Goal: Task Accomplishment & Management: Complete application form

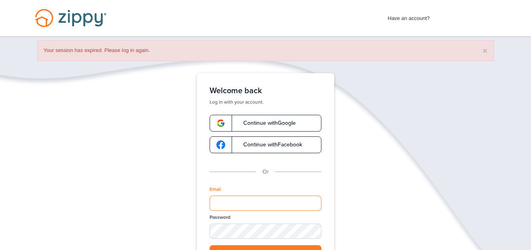
click at [265, 201] on input "Email" at bounding box center [265, 203] width 112 height 15
type input "**********"
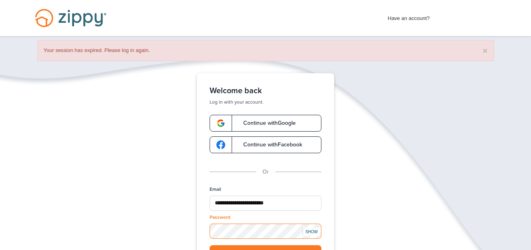
click at [209, 245] on button "Log in" at bounding box center [265, 253] width 112 height 16
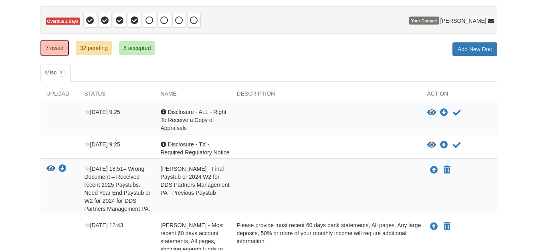
scroll to position [75, 0]
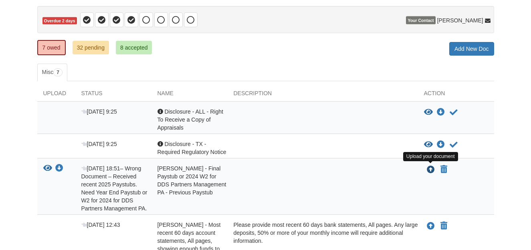
click at [429, 170] on icon "Upload Karla Mendez - Final Paystub or 2024 W2 for DDS Partners Management PA -…" at bounding box center [431, 170] width 8 height 8
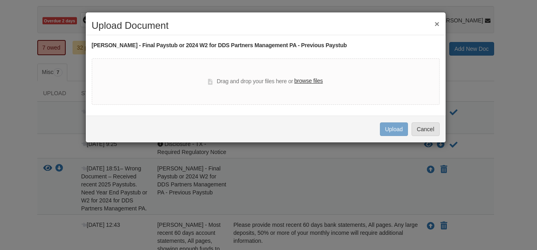
click at [312, 80] on label "browse files" at bounding box center [308, 81] width 28 height 9
click at [0, 0] on input "browse files" at bounding box center [0, 0] width 0 height 0
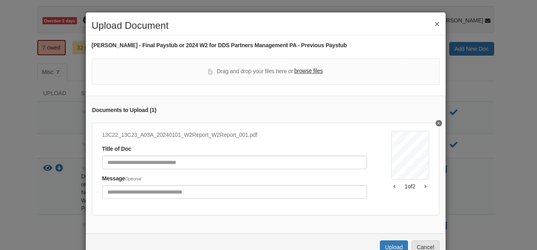
click at [425, 187] on icon "button" at bounding box center [426, 186] width 2 height 3
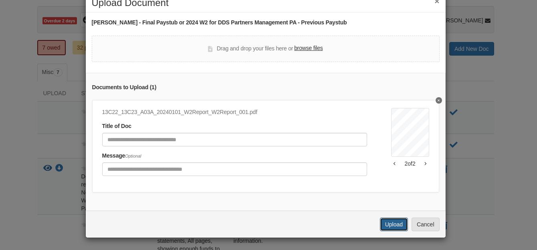
click at [386, 219] on button "Upload" at bounding box center [394, 225] width 28 height 14
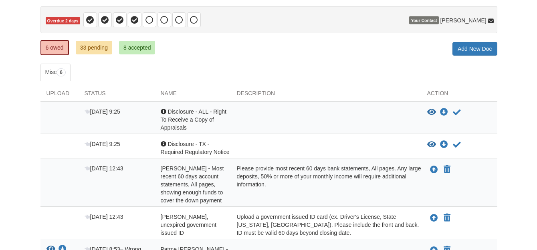
scroll to position [75, 0]
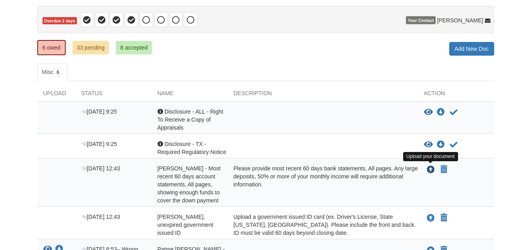
click at [430, 169] on icon "Upload Karla Mendez - Most recent 60 days account statements, All pages, showin…" at bounding box center [431, 170] width 8 height 8
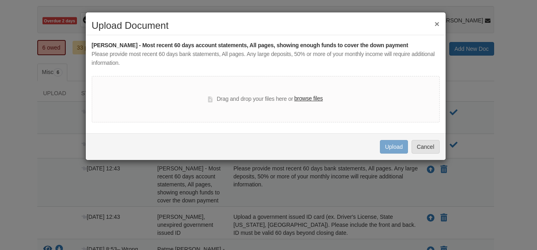
click at [300, 99] on label "browse files" at bounding box center [308, 99] width 28 height 9
click at [0, 0] on input "browse files" at bounding box center [0, 0] width 0 height 0
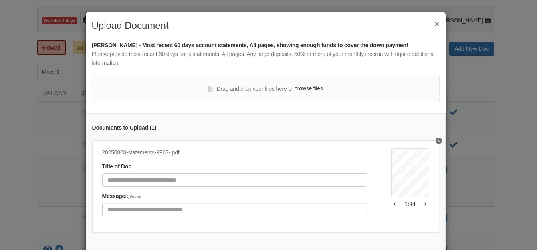
click at [422, 205] on button "button" at bounding box center [425, 204] width 7 height 5
click at [424, 203] on icon "button" at bounding box center [425, 204] width 2 height 4
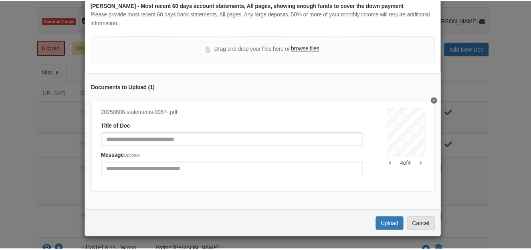
scroll to position [0, 0]
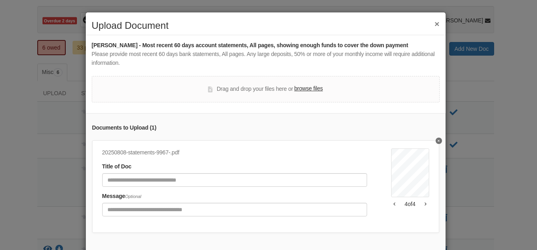
click at [434, 26] on button "×" at bounding box center [436, 24] width 5 height 8
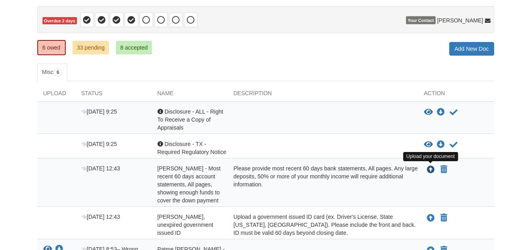
click at [429, 169] on icon "Upload Karla Mendez - Most recent 60 days account statements, All pages, showin…" at bounding box center [431, 170] width 8 height 8
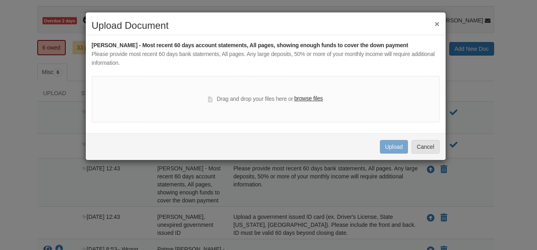
click at [317, 99] on label "browse files" at bounding box center [308, 99] width 28 height 9
click at [0, 0] on input "browse files" at bounding box center [0, 0] width 0 height 0
click at [303, 100] on label "browse files" at bounding box center [308, 99] width 28 height 9
click at [0, 0] on input "browse files" at bounding box center [0, 0] width 0 height 0
click at [436, 24] on button "×" at bounding box center [436, 24] width 5 height 8
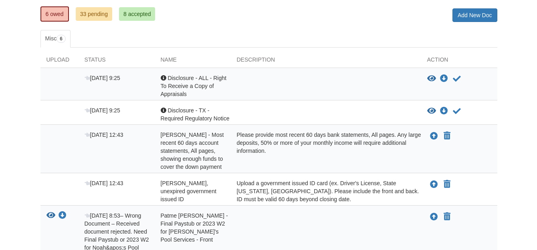
scroll to position [121, 0]
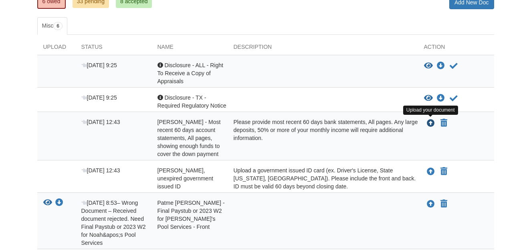
click at [430, 122] on icon "Upload Karla Mendez - Most recent 60 days account statements, All pages, showin…" at bounding box center [431, 124] width 8 height 8
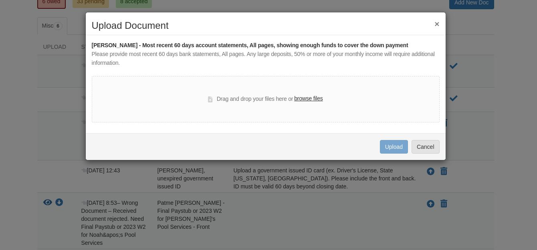
click at [299, 99] on label "browse files" at bounding box center [308, 99] width 28 height 9
click at [0, 0] on input "browse files" at bounding box center [0, 0] width 0 height 0
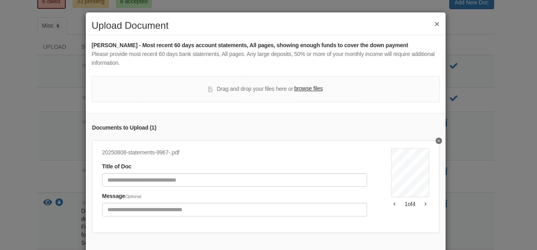
scroll to position [46, 0]
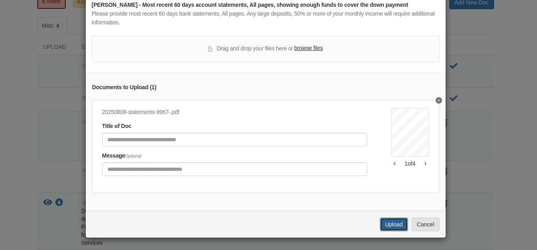
click at [392, 225] on button "Upload" at bounding box center [394, 225] width 28 height 14
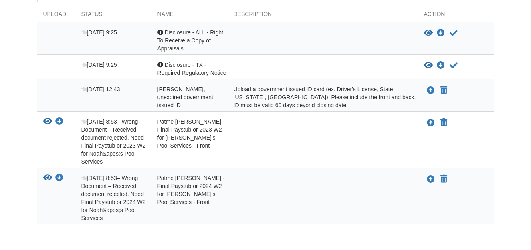
scroll to position [155, 0]
click at [48, 120] on icon "View Patme Mendez - Final Paystub or 2023 W2 for Noah's Pool Services - Front" at bounding box center [47, 121] width 9 height 8
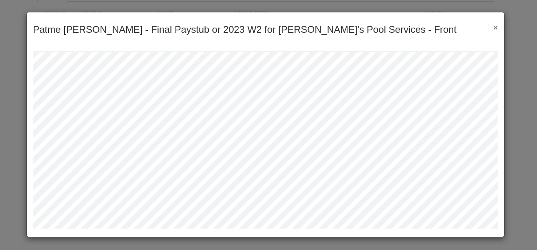
click at [497, 25] on button "×" at bounding box center [492, 27] width 9 height 8
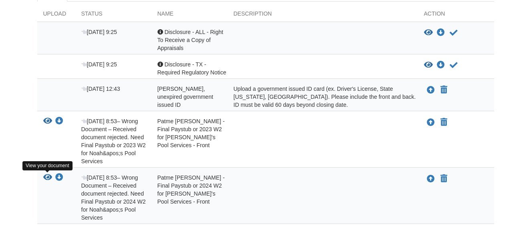
click at [48, 179] on icon "View Patme Mendez - Final Paystub or 2024 W2 for Noah's Pool Services - Front" at bounding box center [47, 178] width 9 height 8
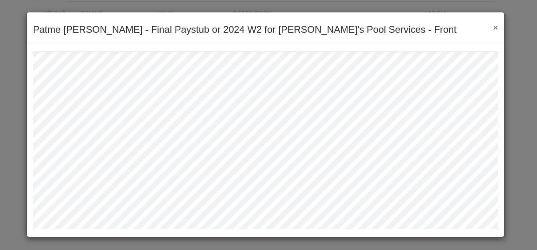
click at [495, 28] on button "×" at bounding box center [492, 27] width 9 height 8
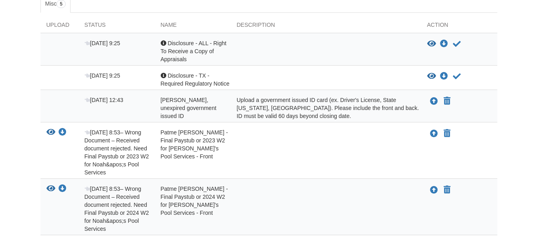
scroll to position [143, 0]
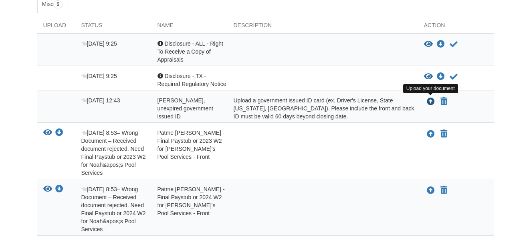
click at [430, 100] on icon "Upload Karla Mendez - Valid, unexpired government issued ID" at bounding box center [431, 102] width 8 height 8
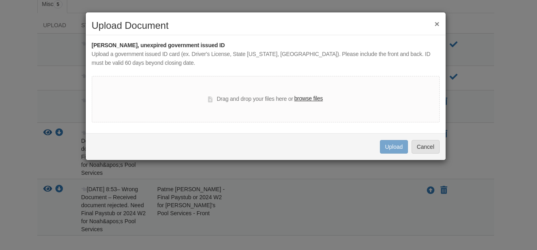
click at [304, 97] on label "browse files" at bounding box center [308, 99] width 28 height 9
click at [0, 0] on input "browse files" at bounding box center [0, 0] width 0 height 0
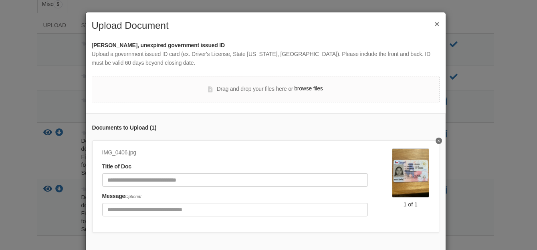
scroll to position [46, 0]
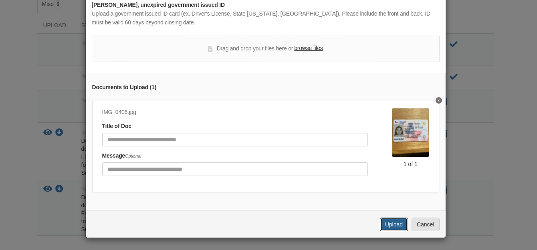
click at [386, 223] on button "Upload" at bounding box center [394, 225] width 28 height 14
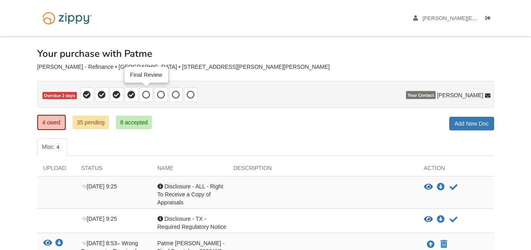
click at [146, 95] on icon at bounding box center [146, 95] width 8 height 8
click at [90, 128] on link "35 pending" at bounding box center [90, 123] width 36 height 14
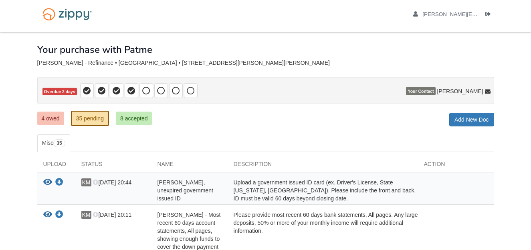
scroll to position [3, 0]
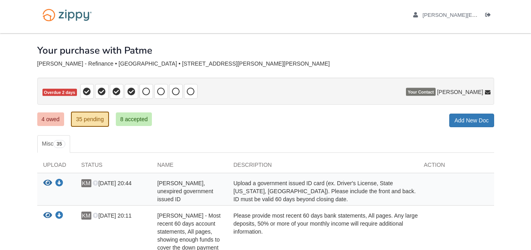
click at [86, 92] on icon at bounding box center [87, 92] width 8 height 8
click at [133, 118] on link "8 accepted" at bounding box center [134, 120] width 36 height 14
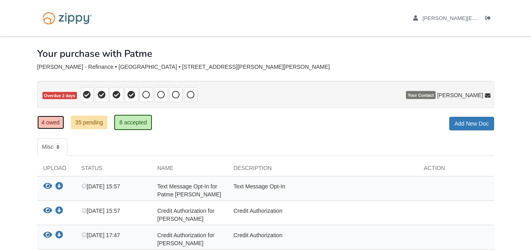
click at [46, 125] on link "4 owed" at bounding box center [50, 123] width 27 height 14
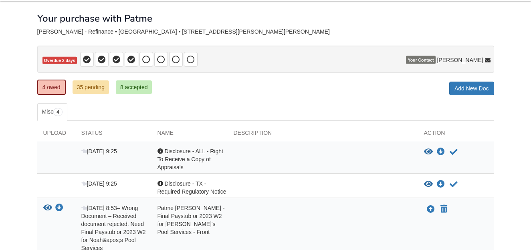
scroll to position [30, 0]
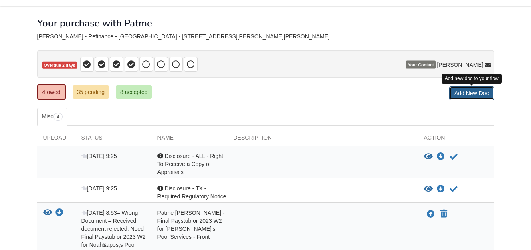
click at [462, 91] on link "Add New Doc" at bounding box center [471, 94] width 45 height 14
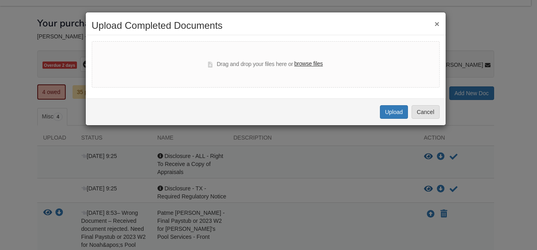
click at [437, 23] on button "×" at bounding box center [436, 24] width 5 height 8
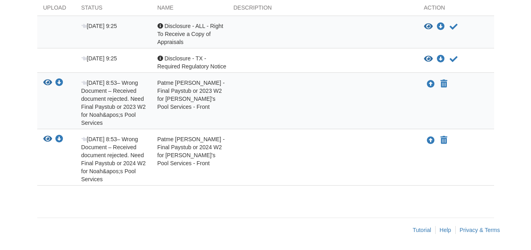
scroll to position [0, 0]
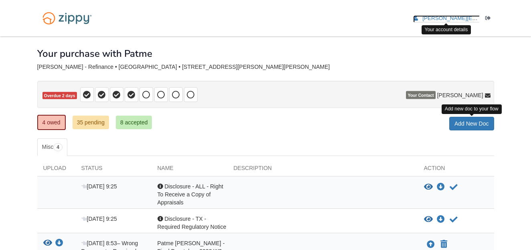
click at [467, 18] on span "[PERSON_NAME][EMAIL_ADDRESS][DOMAIN_NAME]" at bounding box center [490, 18] width 136 height 6
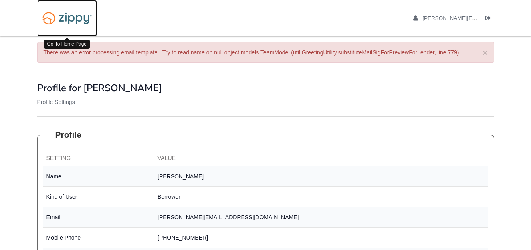
click at [72, 17] on img at bounding box center [67, 18] width 60 height 20
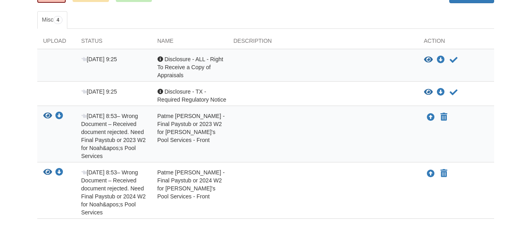
scroll to position [161, 0]
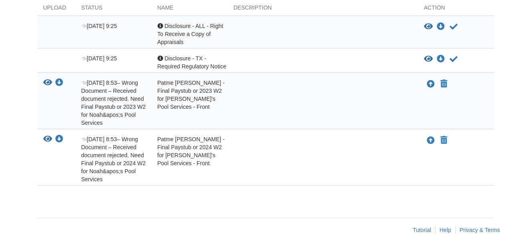
scroll to position [161, 0]
